Goal: Find contact information: Find contact information

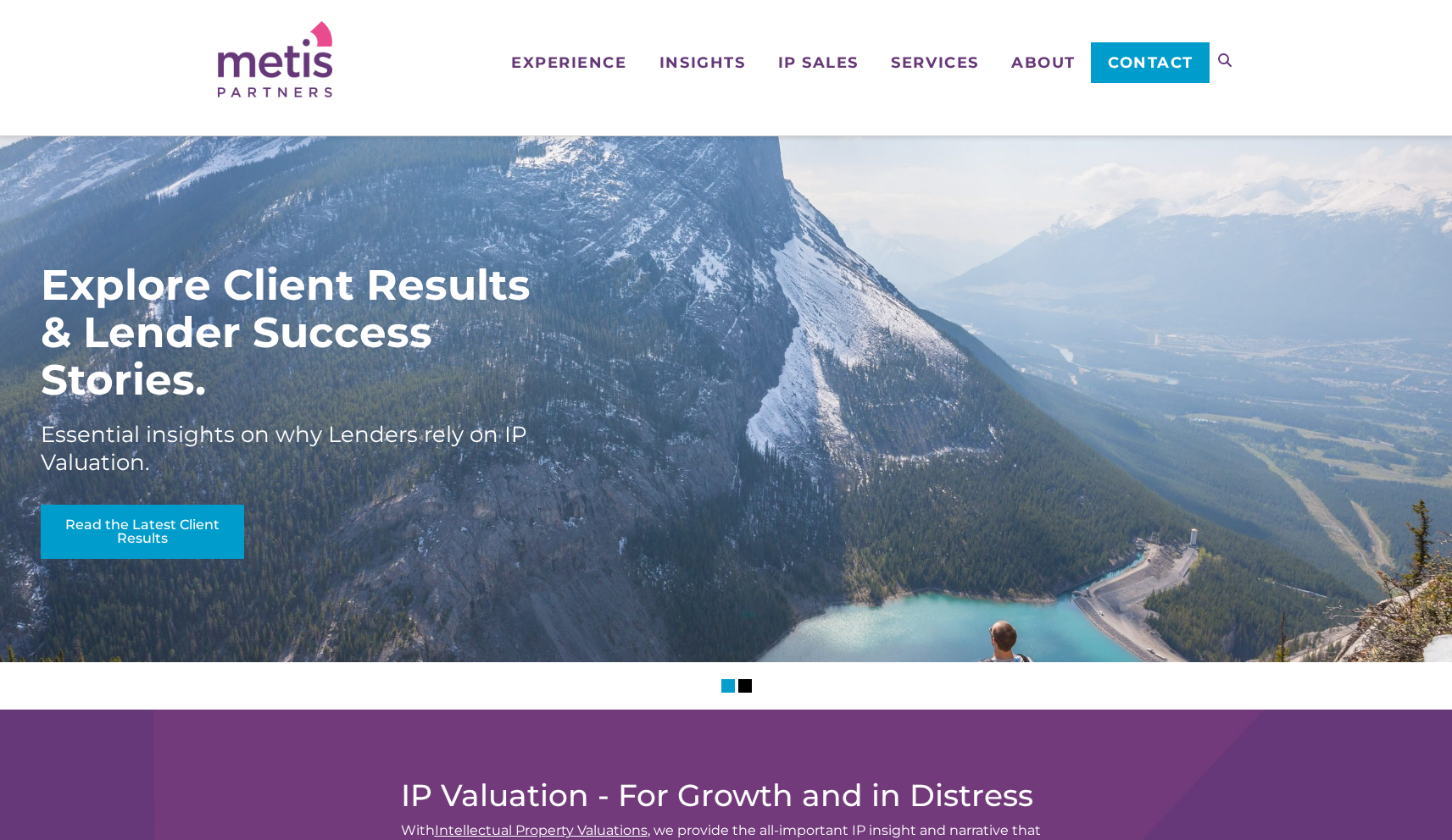
click at [1150, 67] on span "Contact" at bounding box center [1151, 62] width 85 height 15
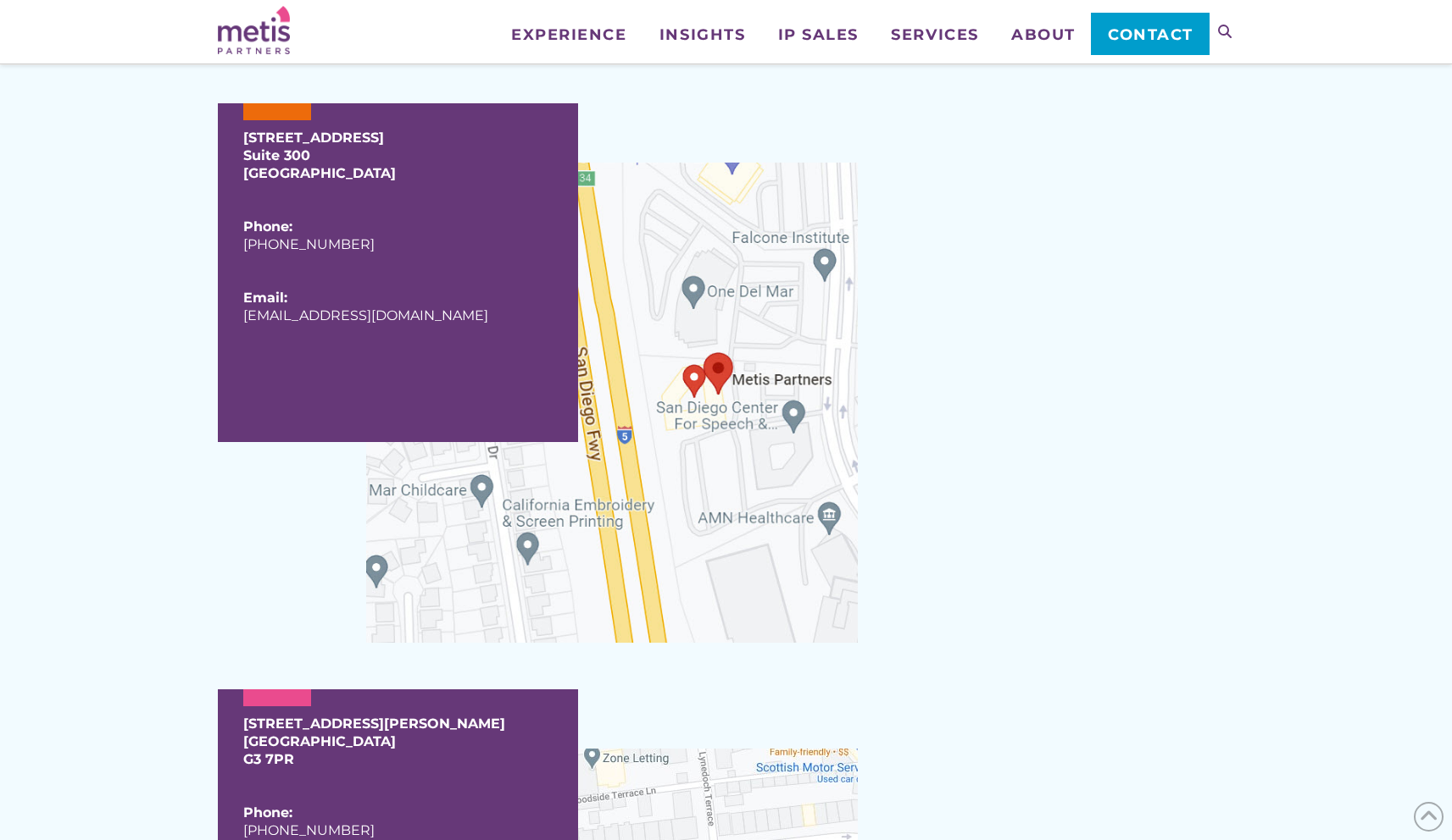
scroll to position [1102, 0]
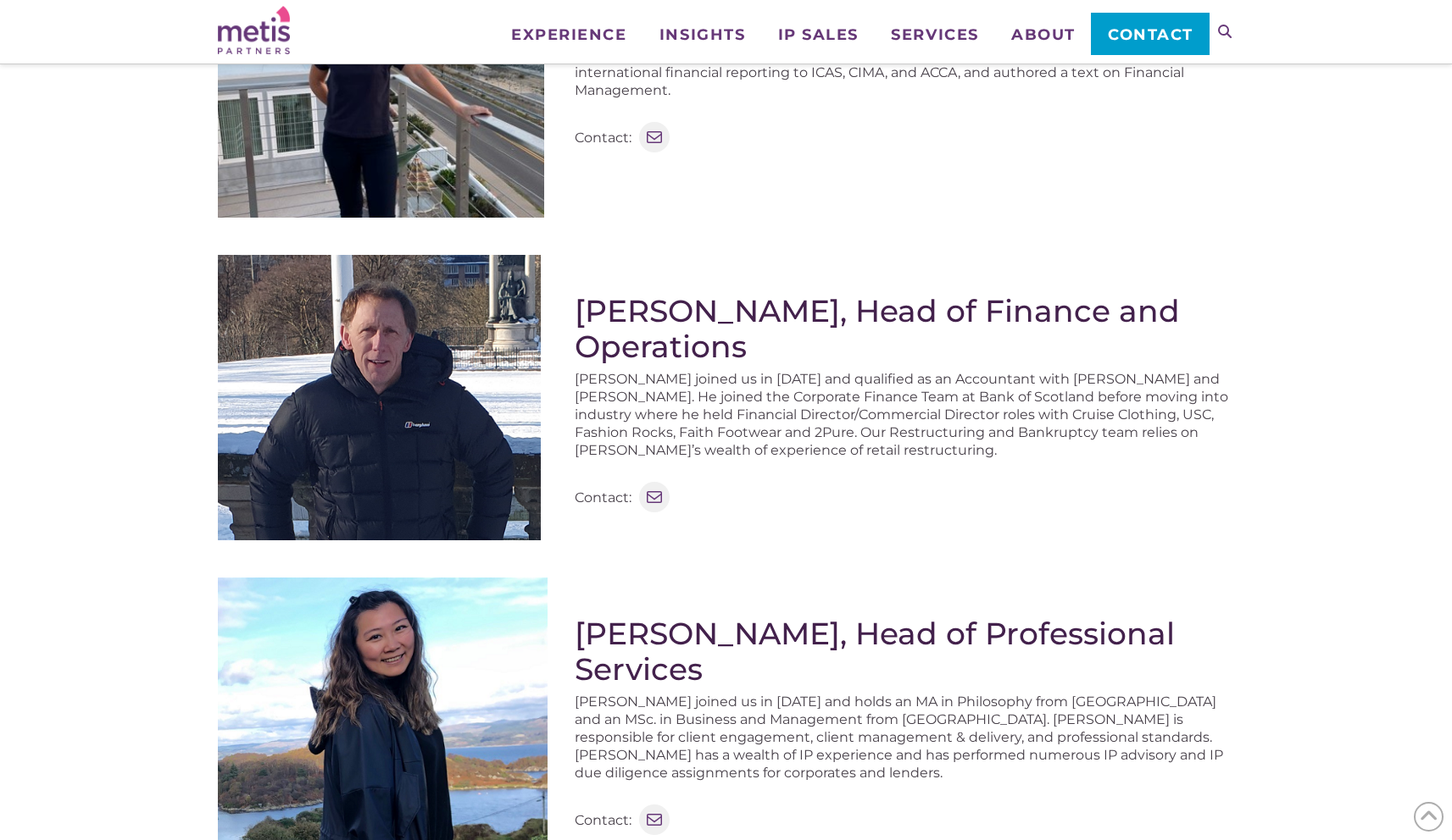
scroll to position [847, 0]
